Goal: Transaction & Acquisition: Book appointment/travel/reservation

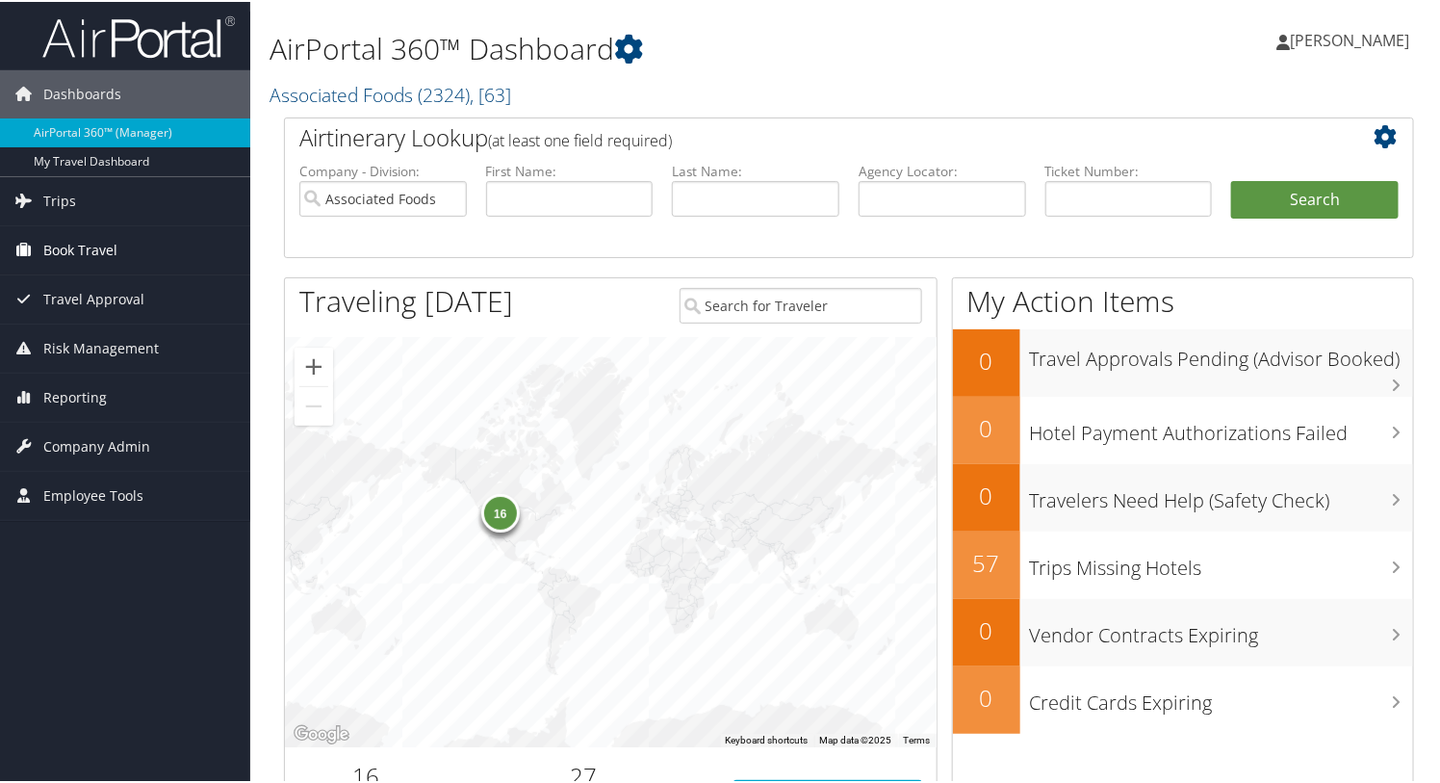
click at [75, 242] on span "Book Travel" at bounding box center [80, 248] width 74 height 48
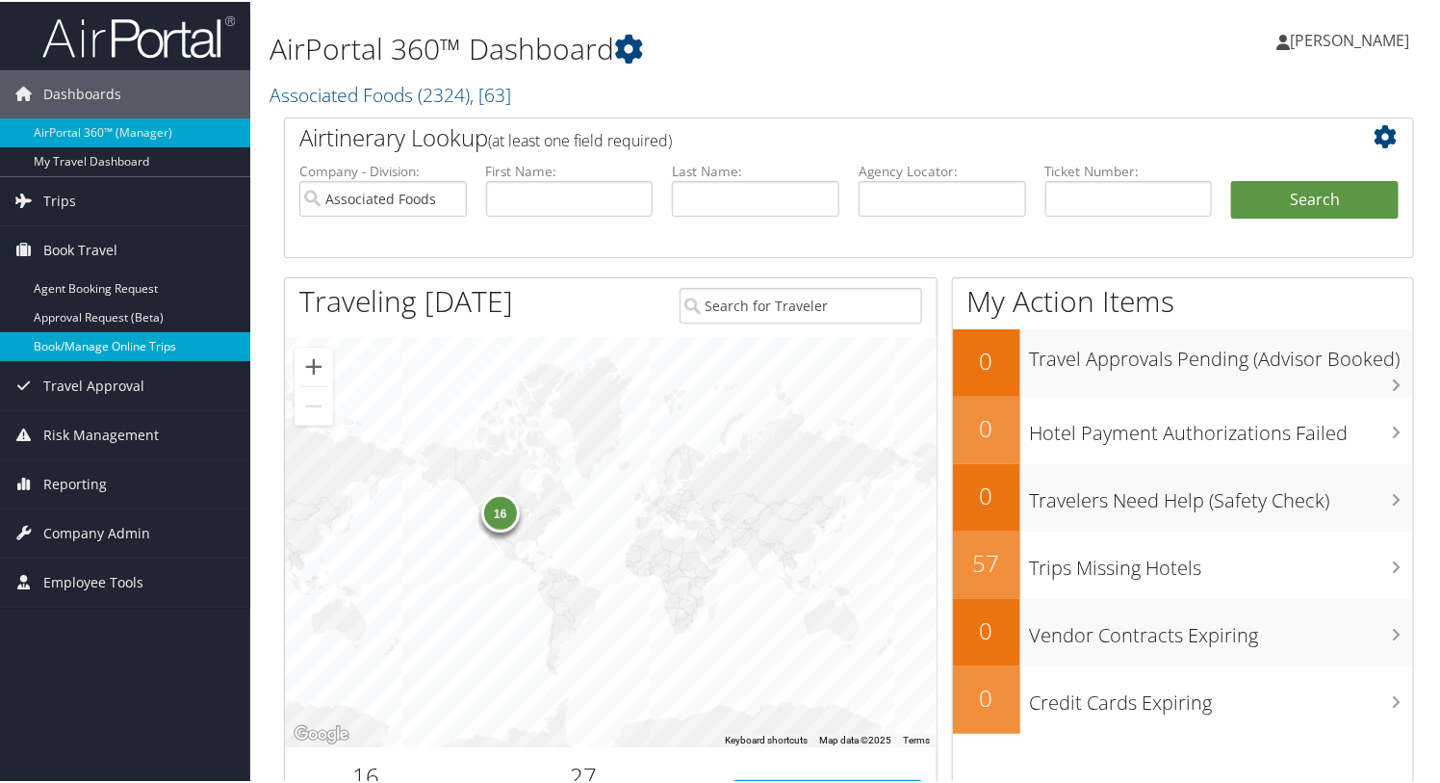
click at [59, 342] on link "Book/Manage Online Trips" at bounding box center [125, 344] width 250 height 29
